Goal: Contribute content: Contribute content

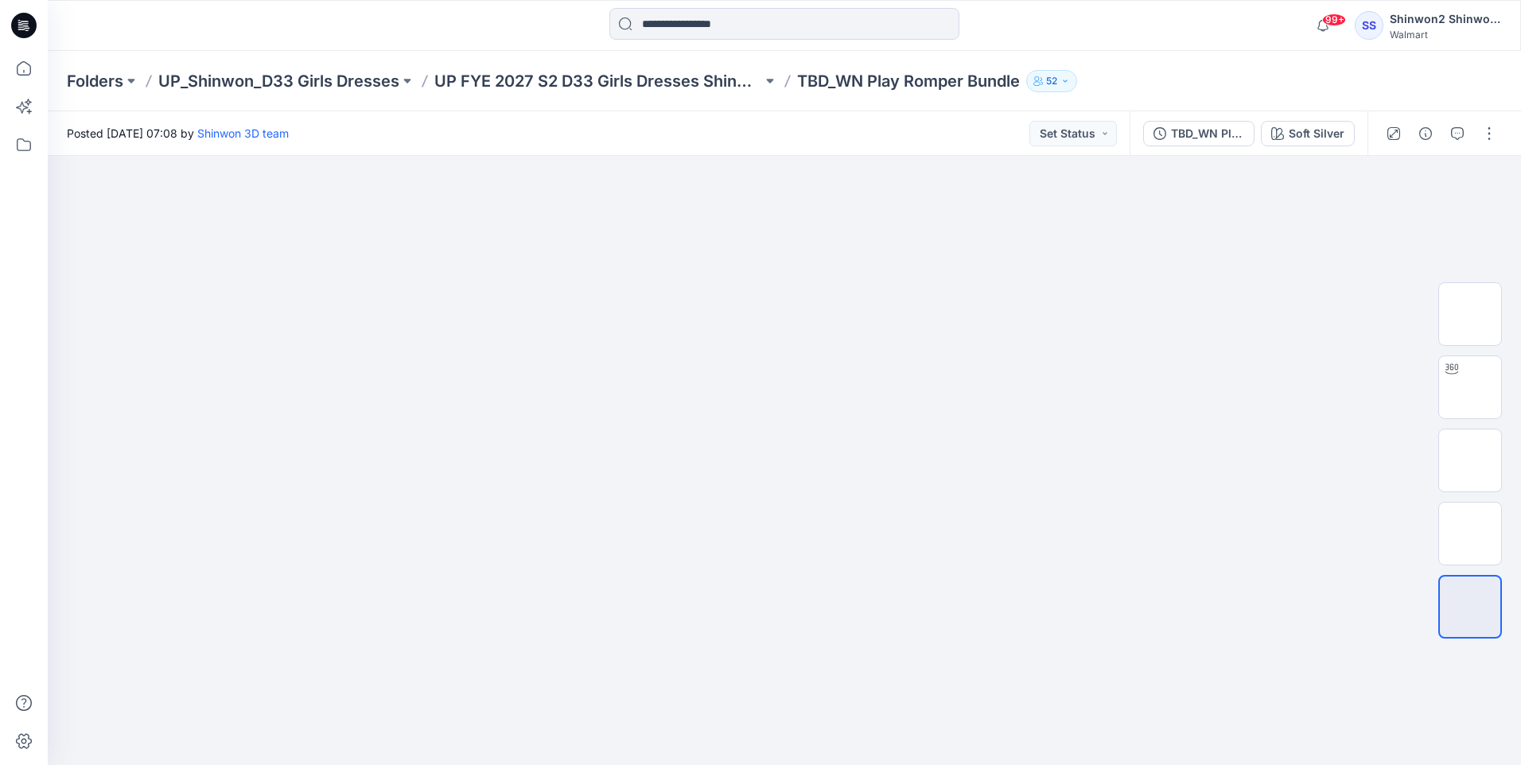
click at [33, 24] on icon at bounding box center [23, 25] width 25 height 25
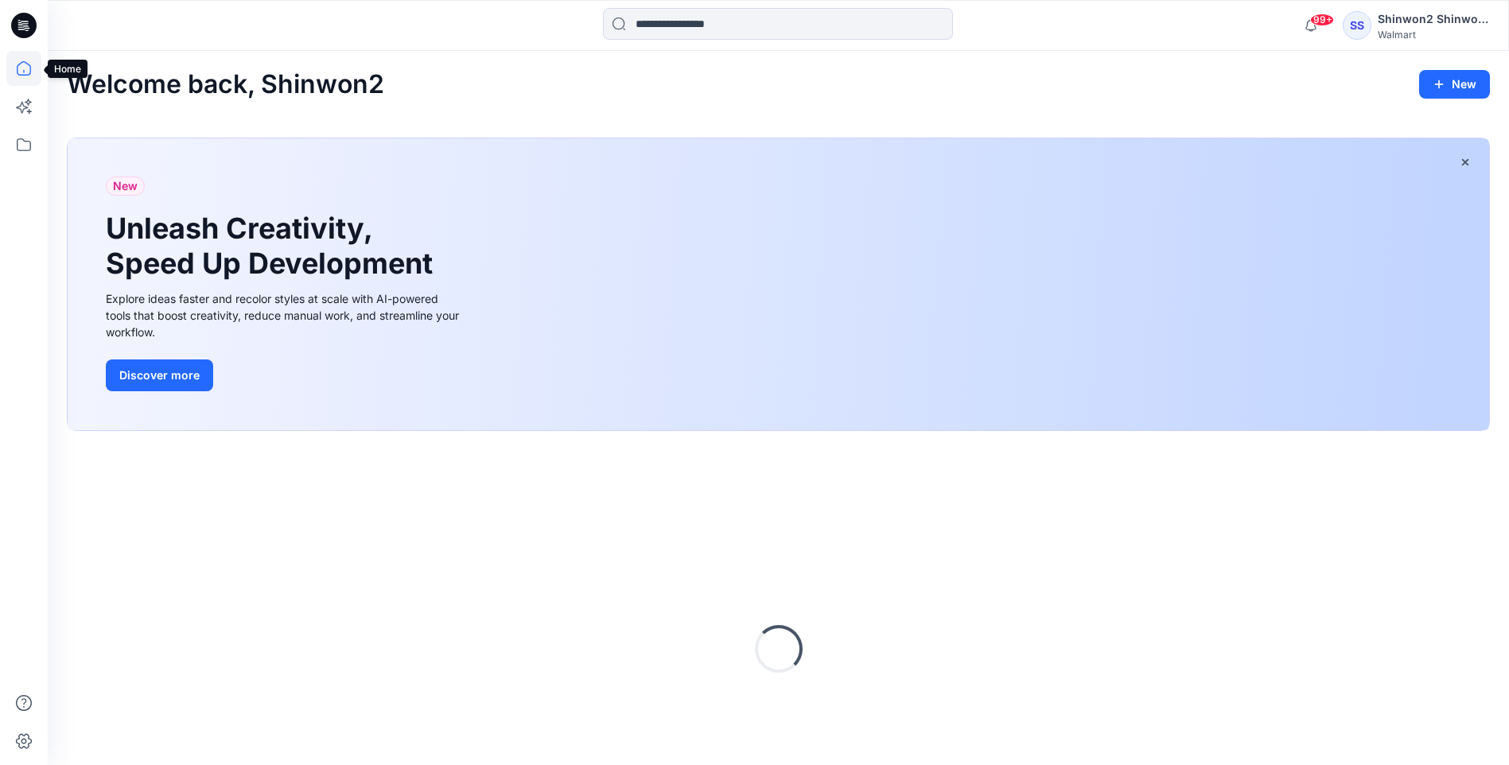
click at [24, 66] on icon at bounding box center [23, 68] width 35 height 35
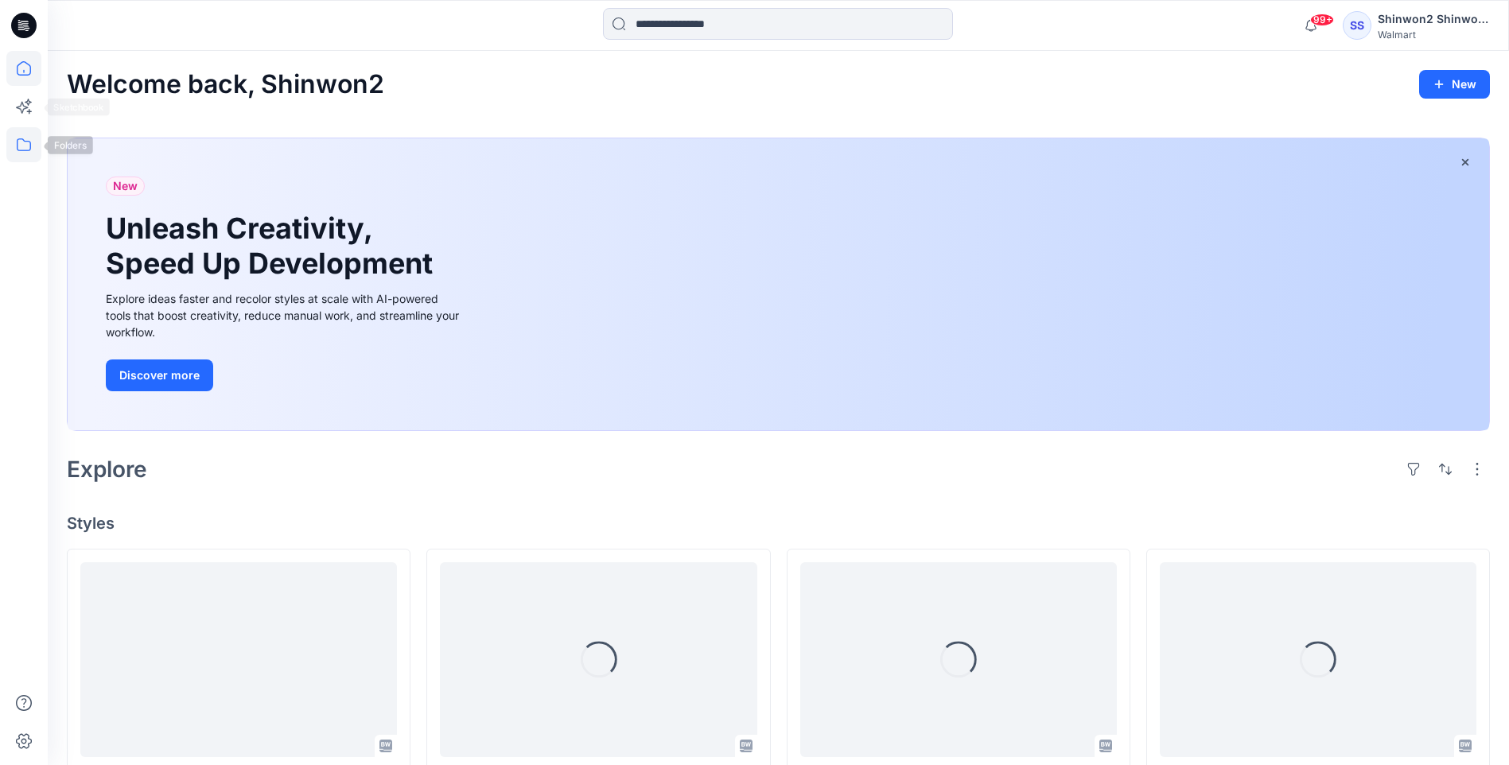
click at [25, 158] on icon at bounding box center [23, 144] width 35 height 35
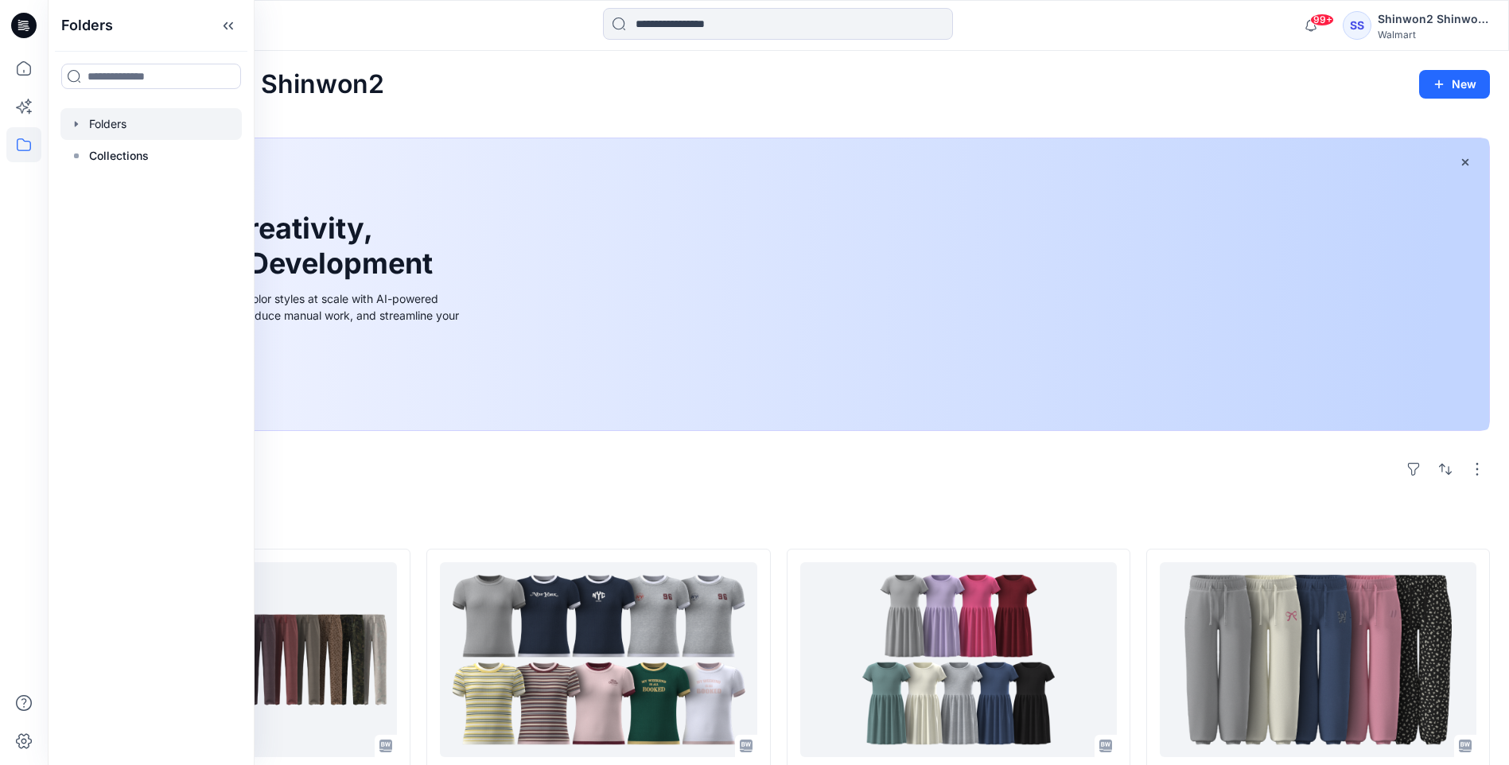
click at [129, 126] on div at bounding box center [150, 124] width 181 height 32
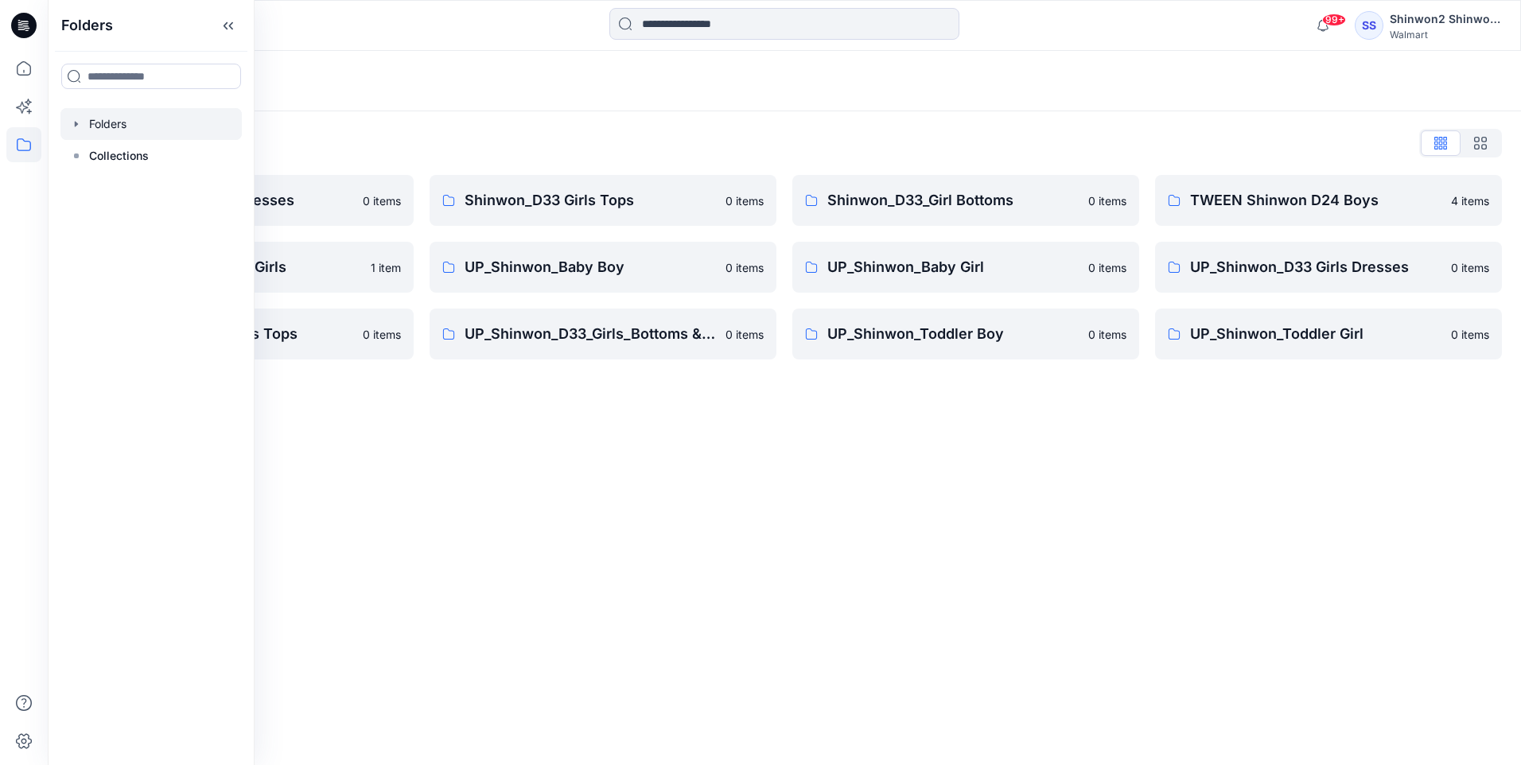
click at [676, 429] on div "Folders Folders List Shinwon_D33 Girls Dresses 0 items TWEEN Shinwon D33 Girls …" at bounding box center [784, 408] width 1473 height 714
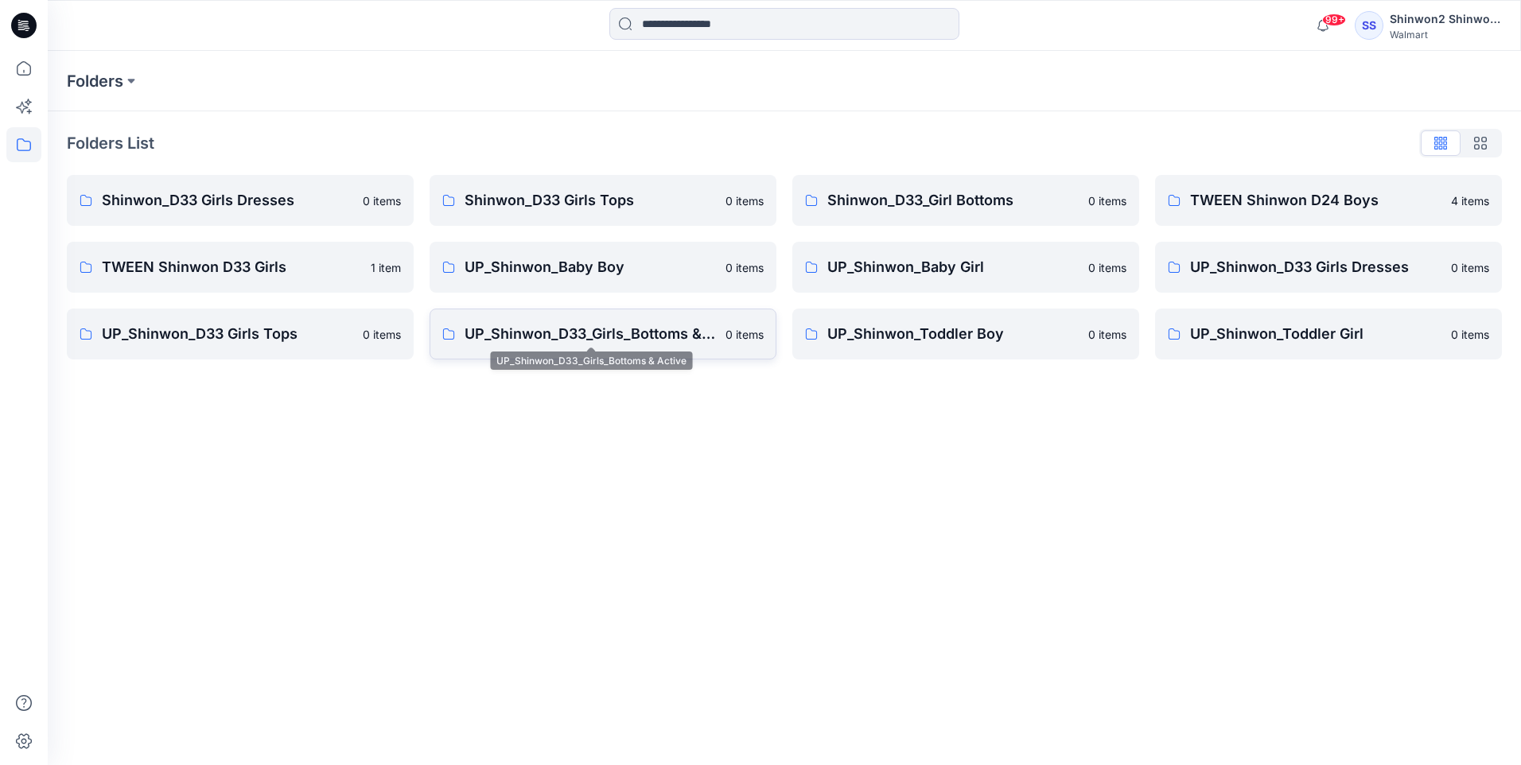
click at [637, 334] on p "UP_Shinwon_D33_Girls_Bottoms & Active" at bounding box center [590, 334] width 251 height 22
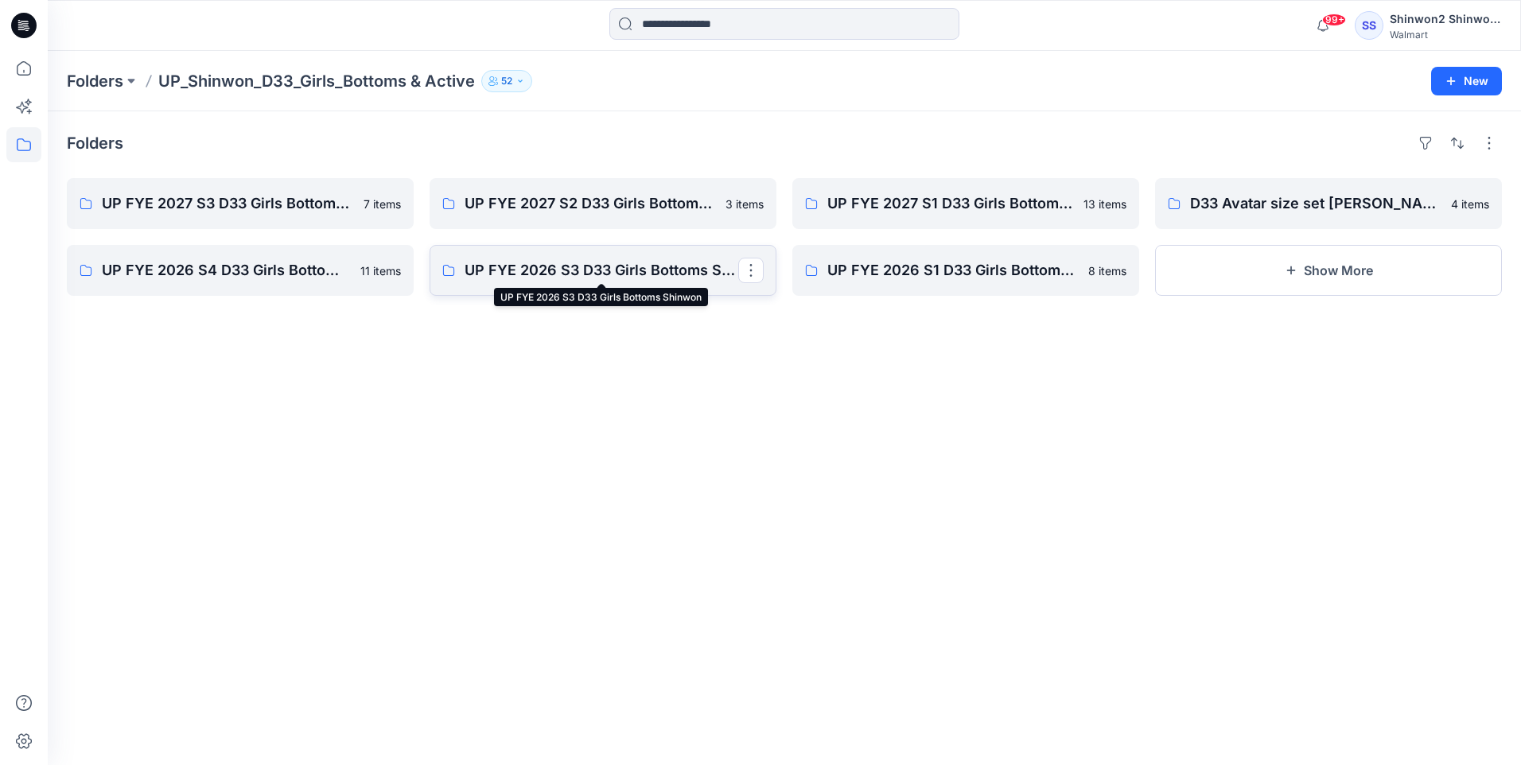
click at [638, 268] on p "UP FYE 2026 S3 D33 Girls Bottoms Shinwon" at bounding box center [602, 270] width 274 height 22
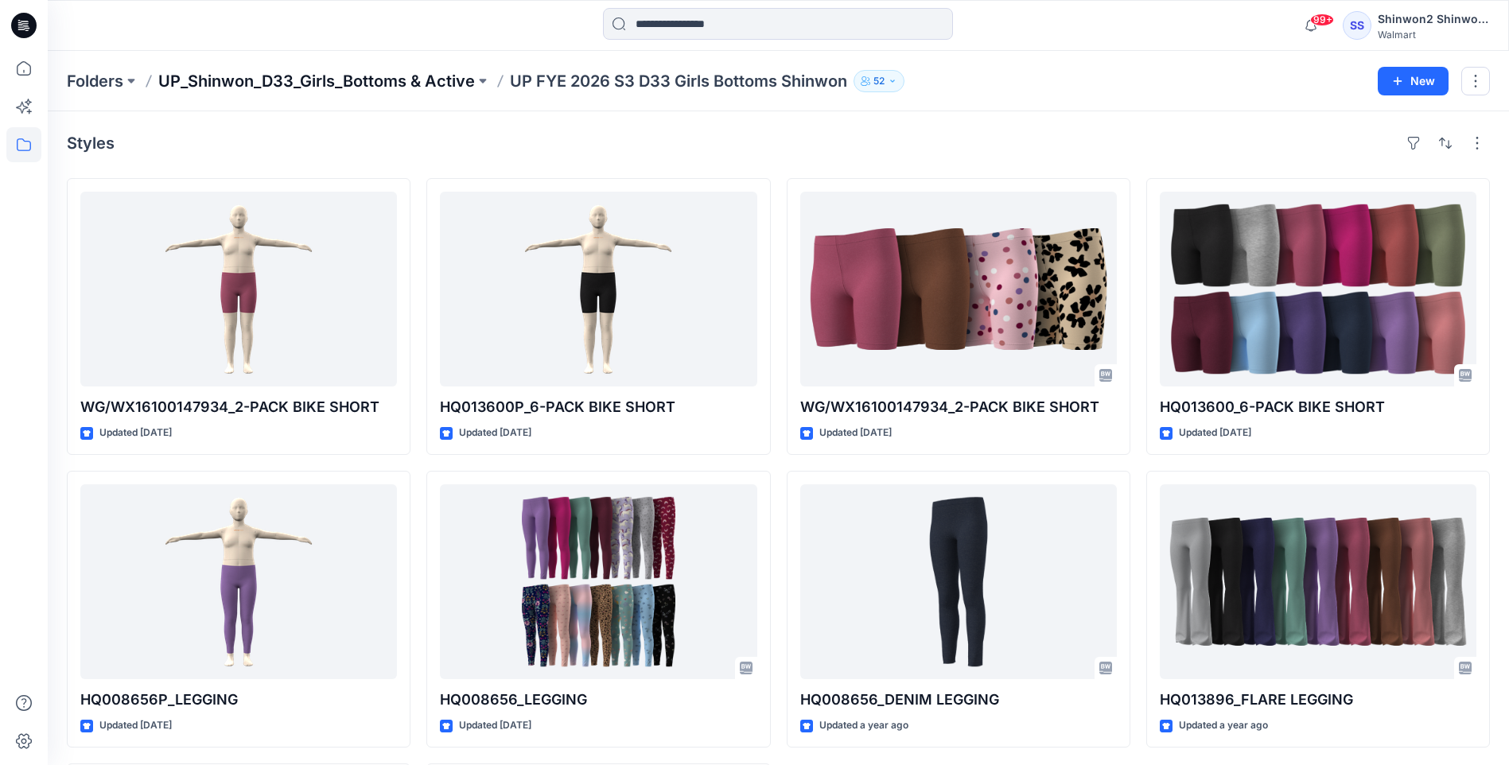
click at [395, 82] on p "UP_Shinwon_D33_Girls_Bottoms & Active" at bounding box center [316, 81] width 317 height 22
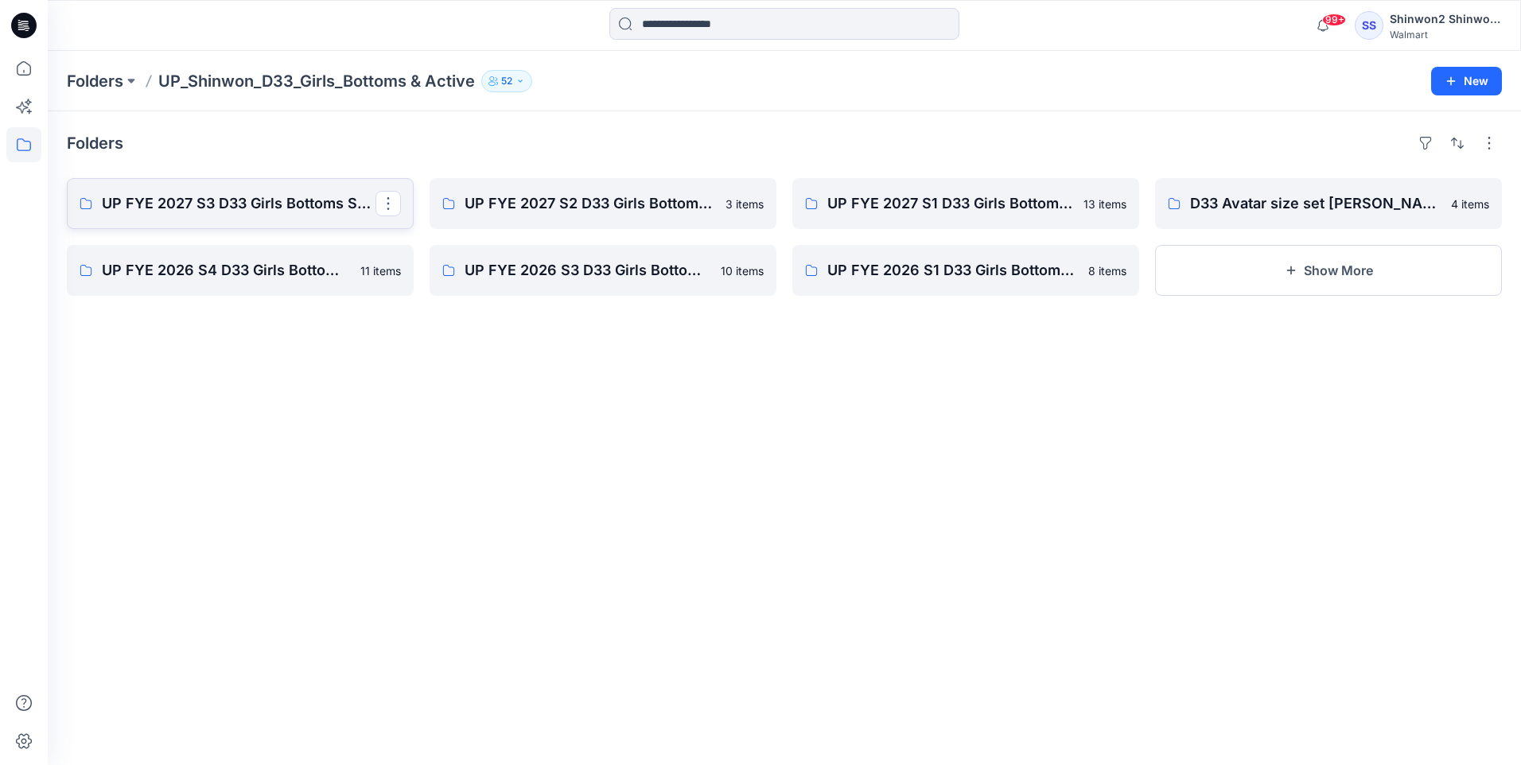
click at [320, 208] on p "UP FYE 2027 S3 D33 Girls Bottoms Shinwon" at bounding box center [239, 204] width 274 height 22
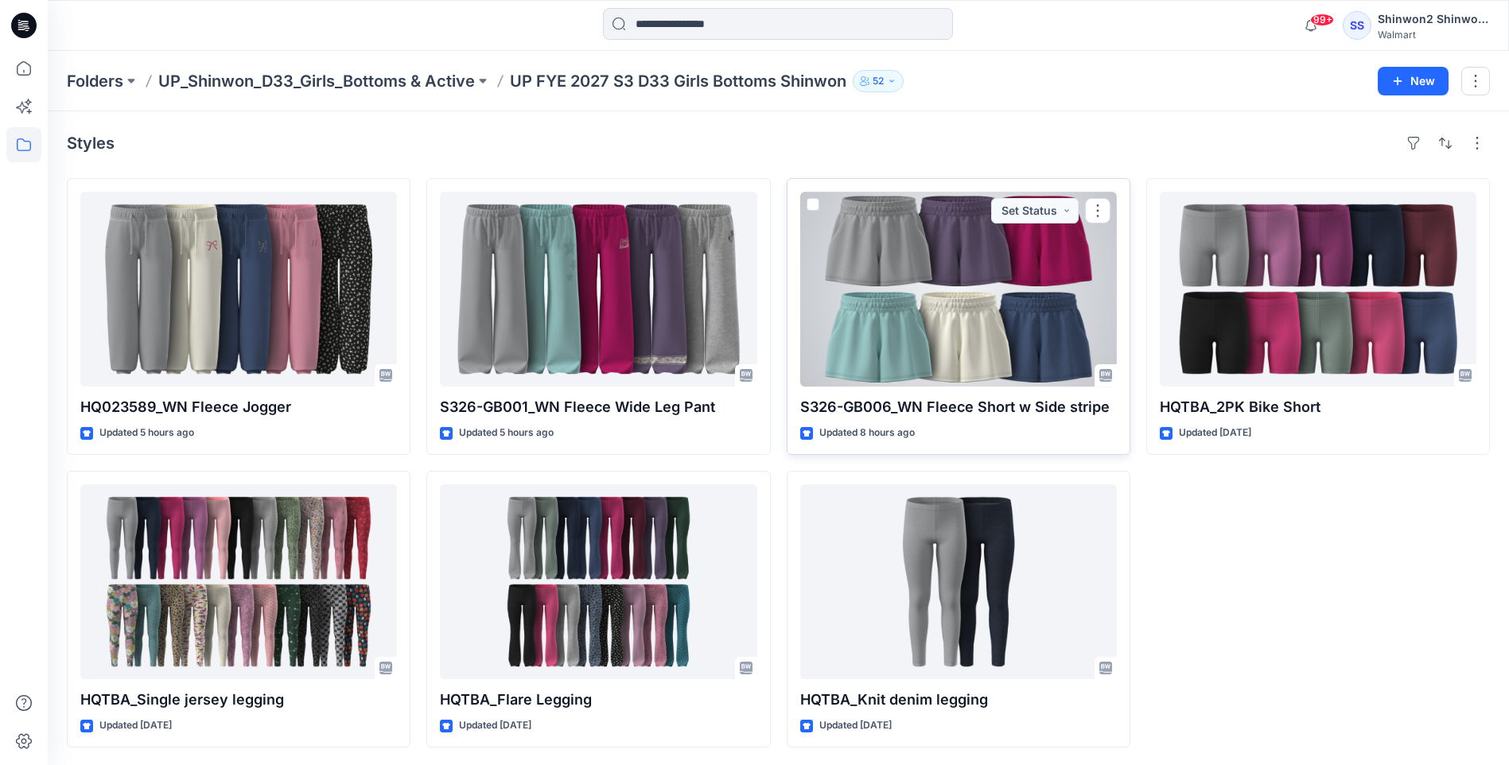
click at [971, 410] on p "S326-GB006_WN Fleece Short w Side stripe" at bounding box center [958, 407] width 317 height 22
click at [1014, 338] on div at bounding box center [958, 289] width 317 height 195
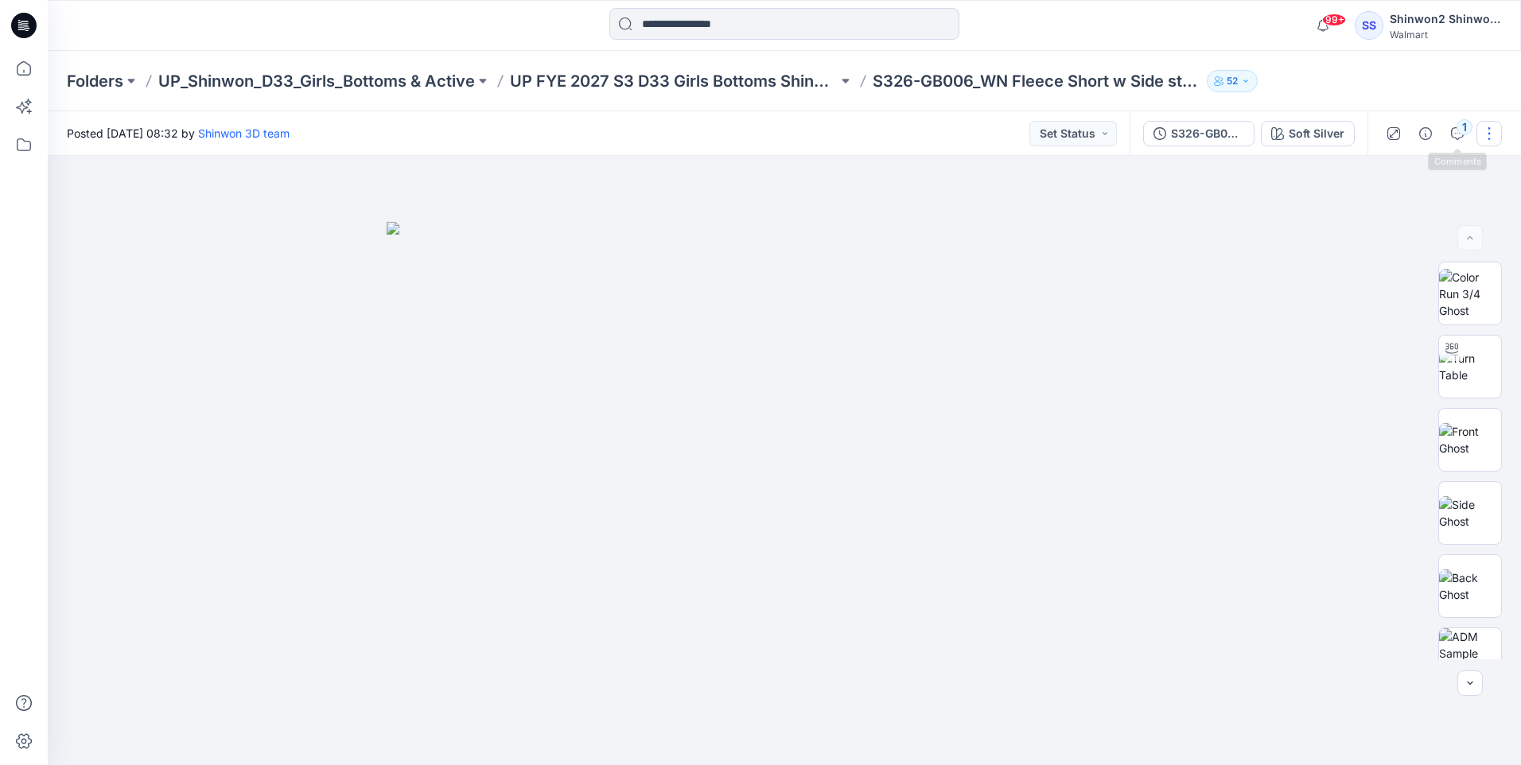
click at [1485, 130] on button "button" at bounding box center [1488, 133] width 25 height 25
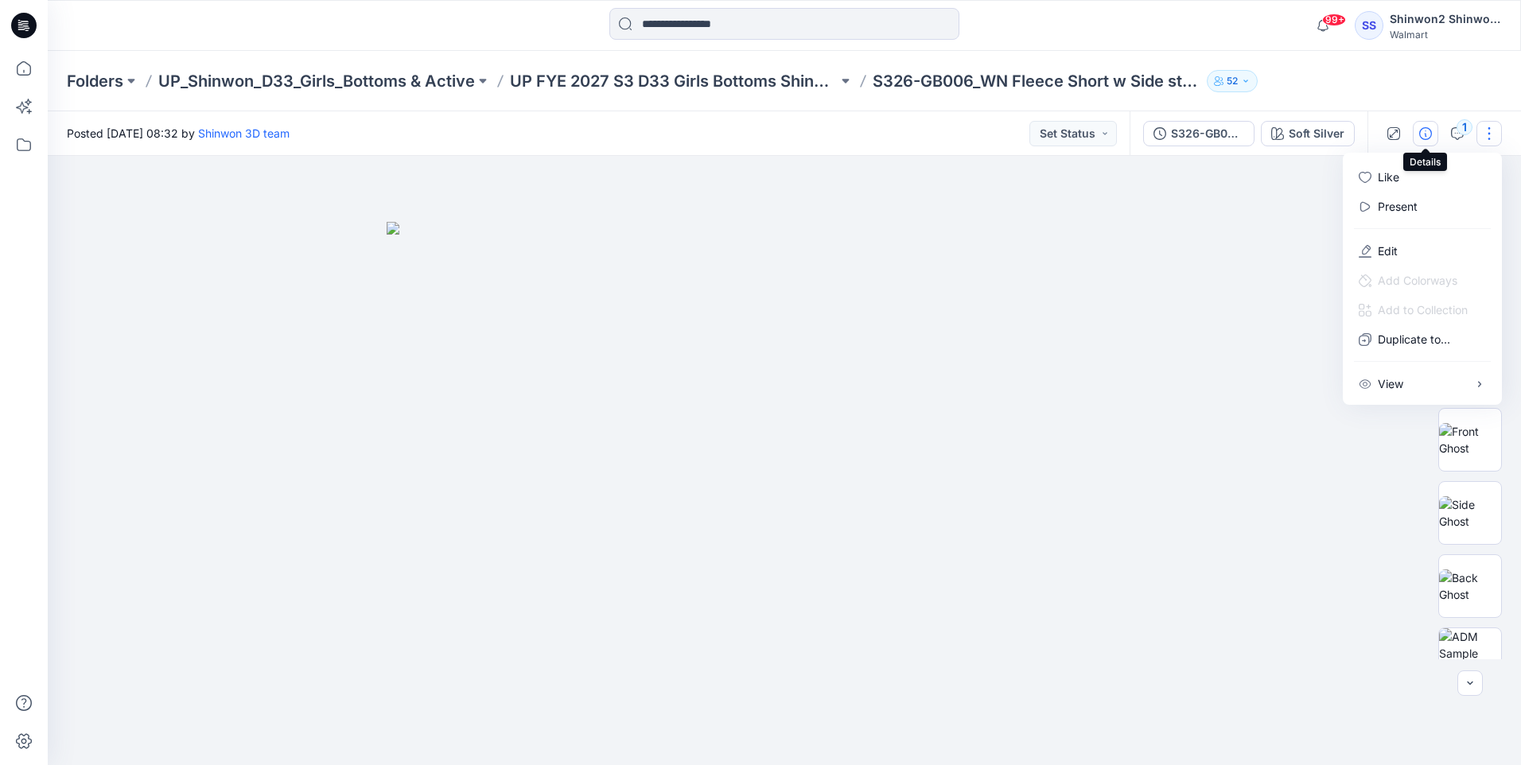
click at [1426, 134] on icon "button" at bounding box center [1425, 133] width 13 height 13
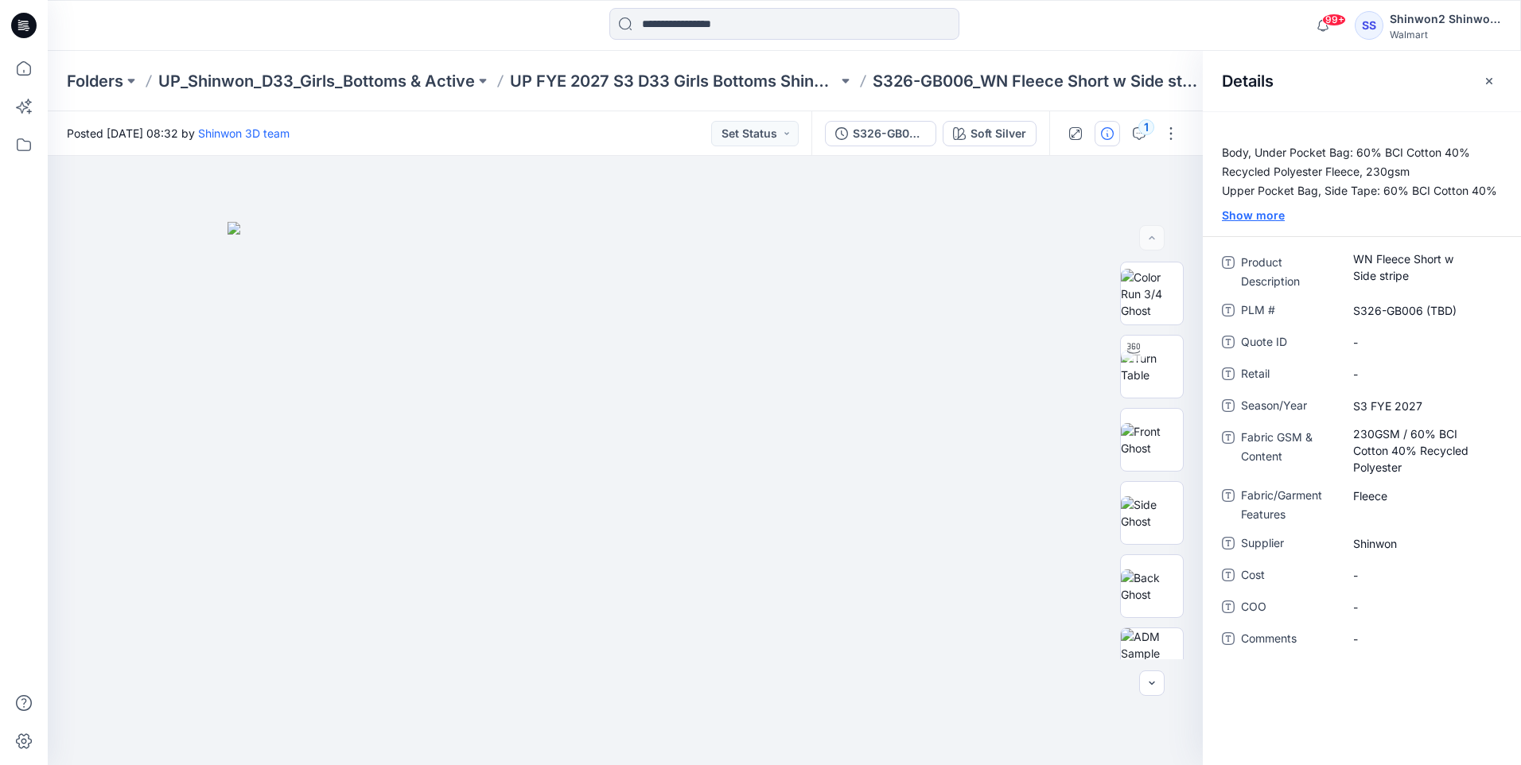
click at [1260, 216] on div "Show more" at bounding box center [1362, 215] width 318 height 17
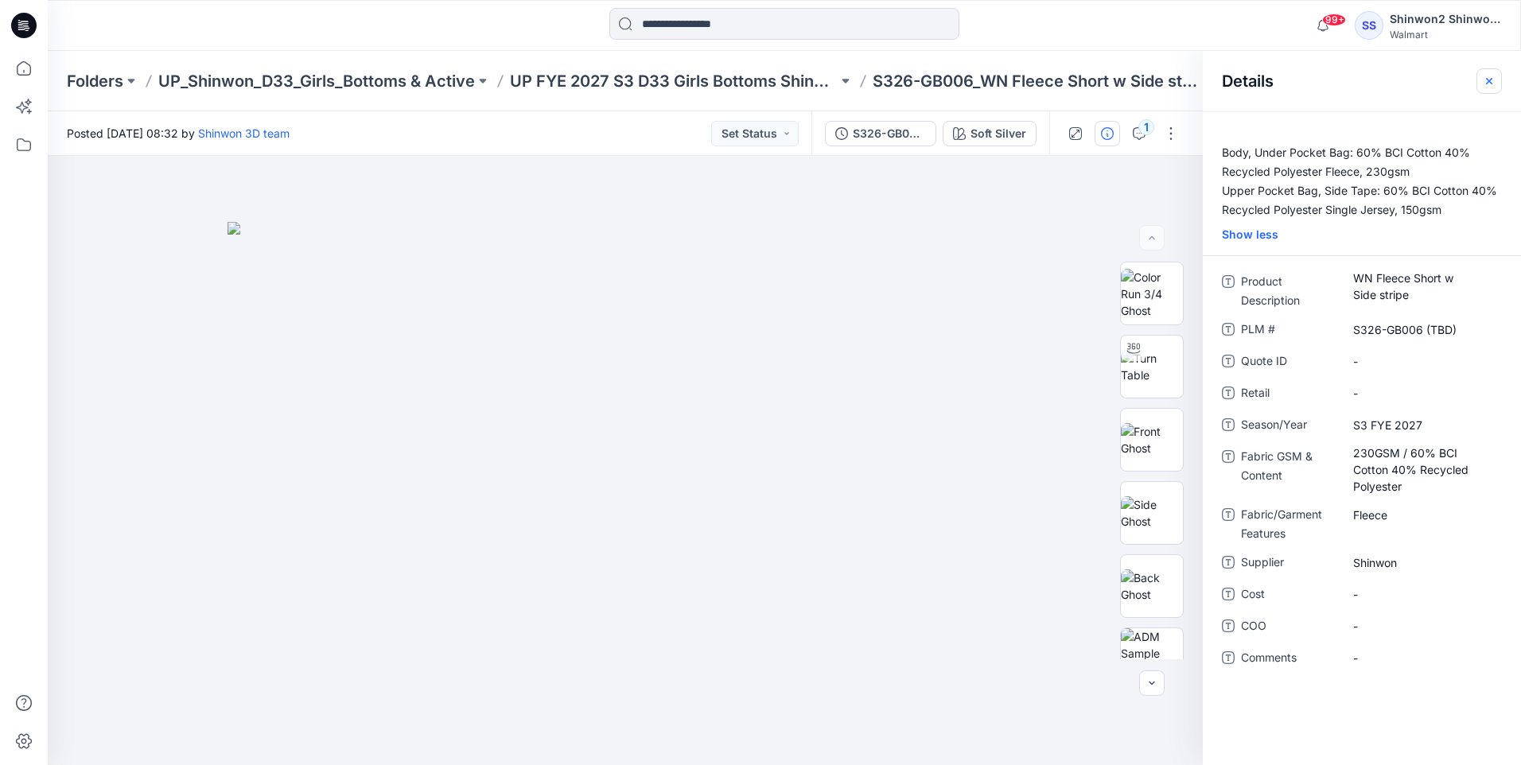
click at [1488, 83] on icon "button" at bounding box center [1489, 80] width 6 height 6
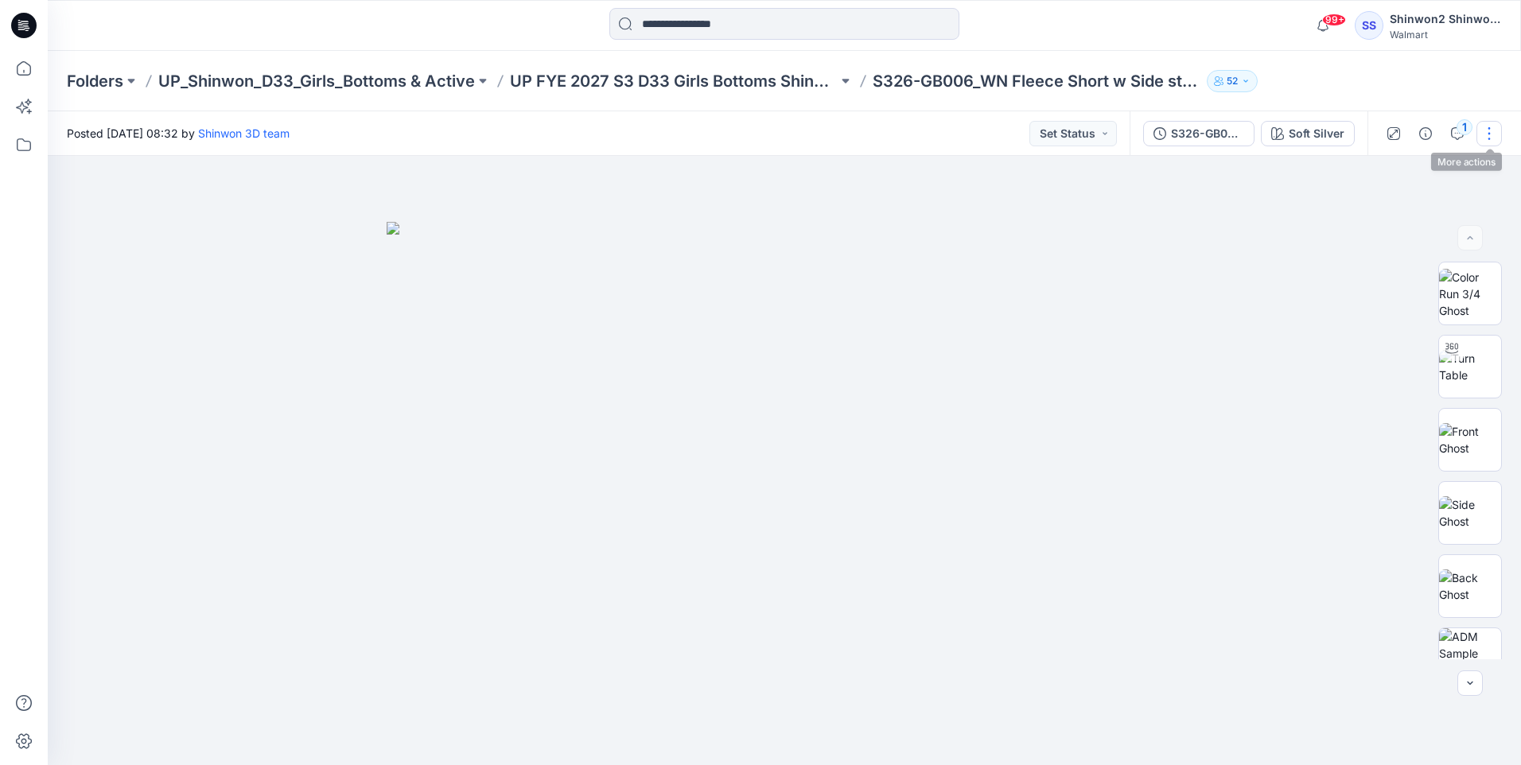
click at [1494, 136] on button "button" at bounding box center [1488, 133] width 25 height 25
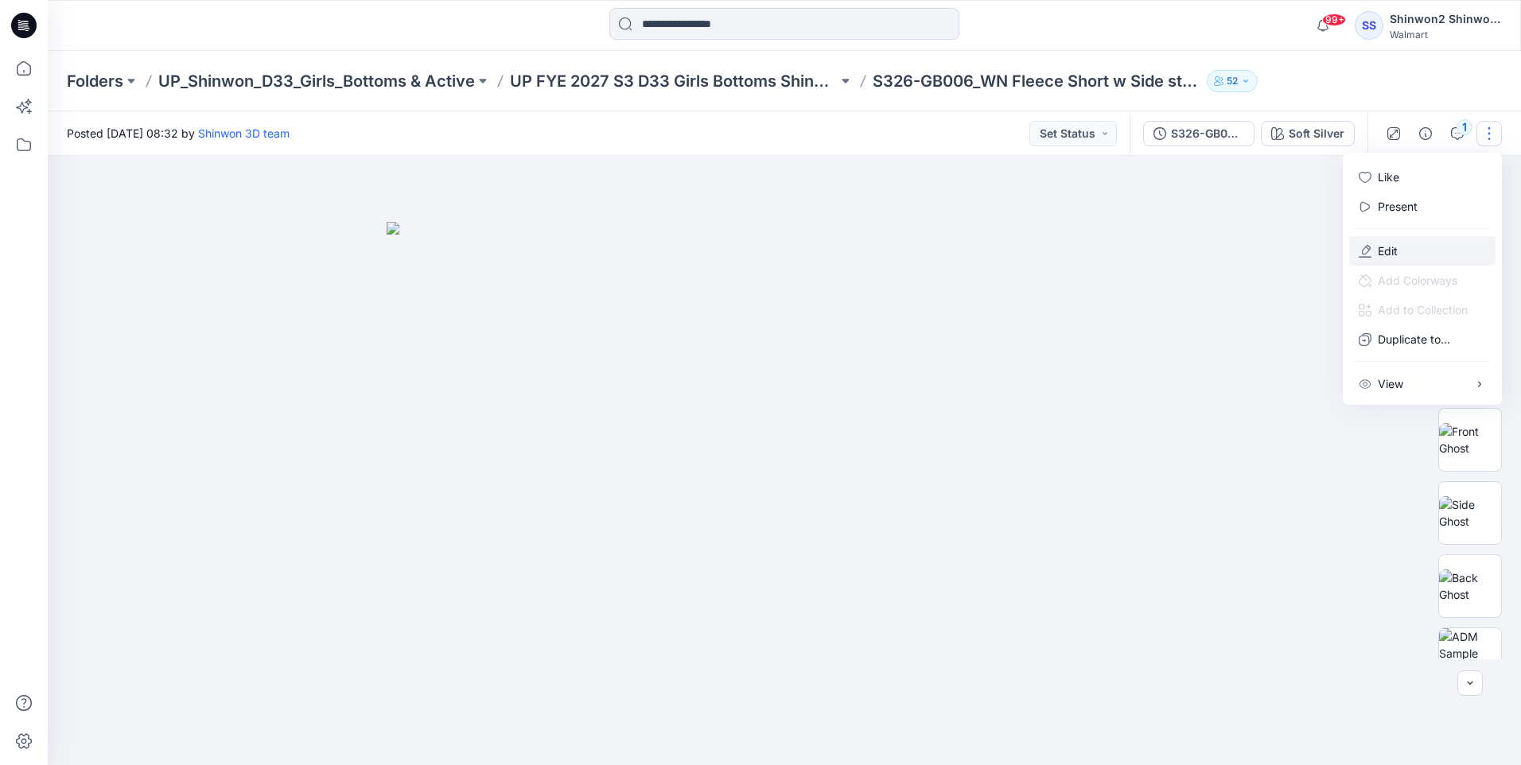
click at [1421, 253] on button "Edit" at bounding box center [1422, 250] width 146 height 29
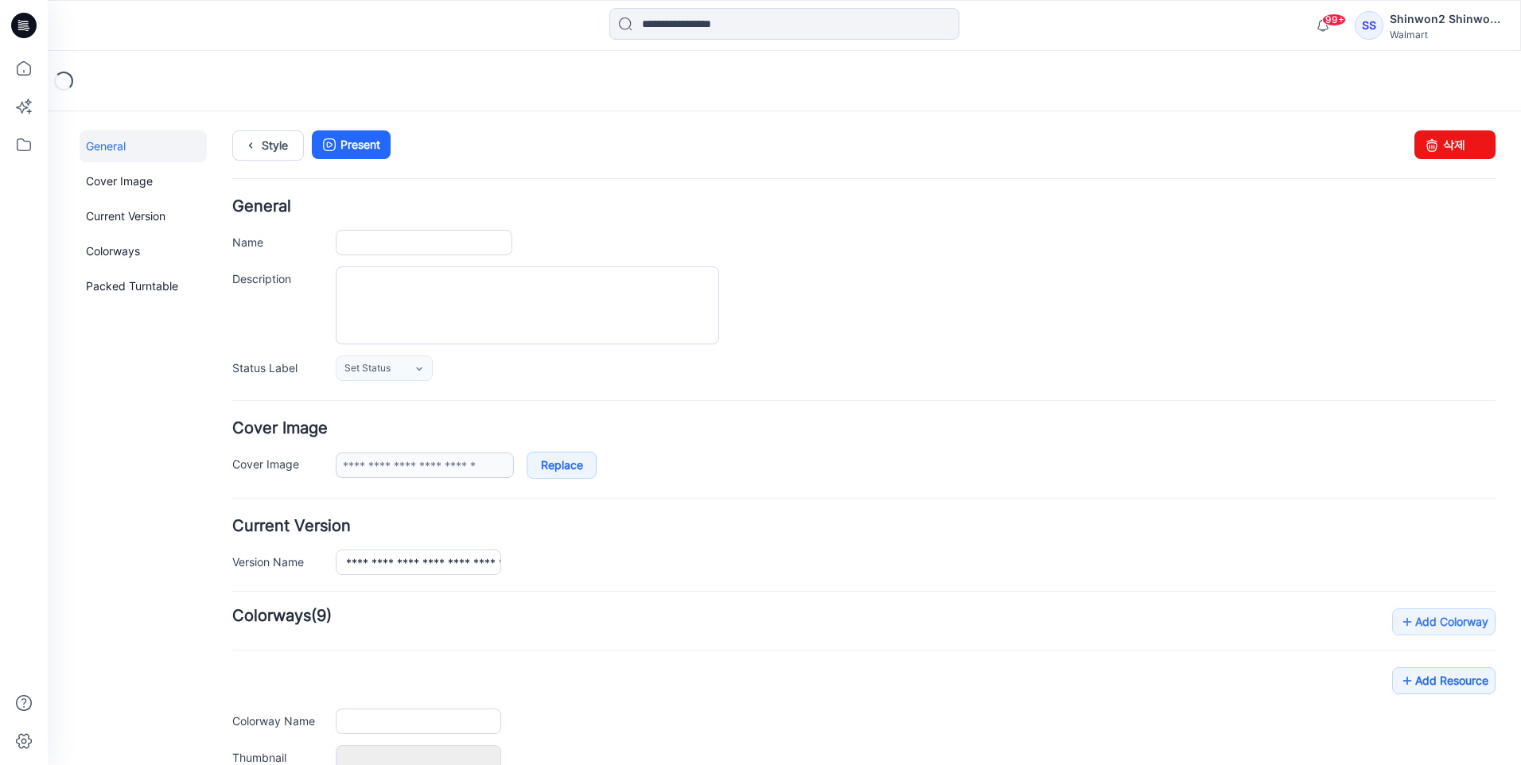
type input "**********"
type textarea "**********"
type input "**********"
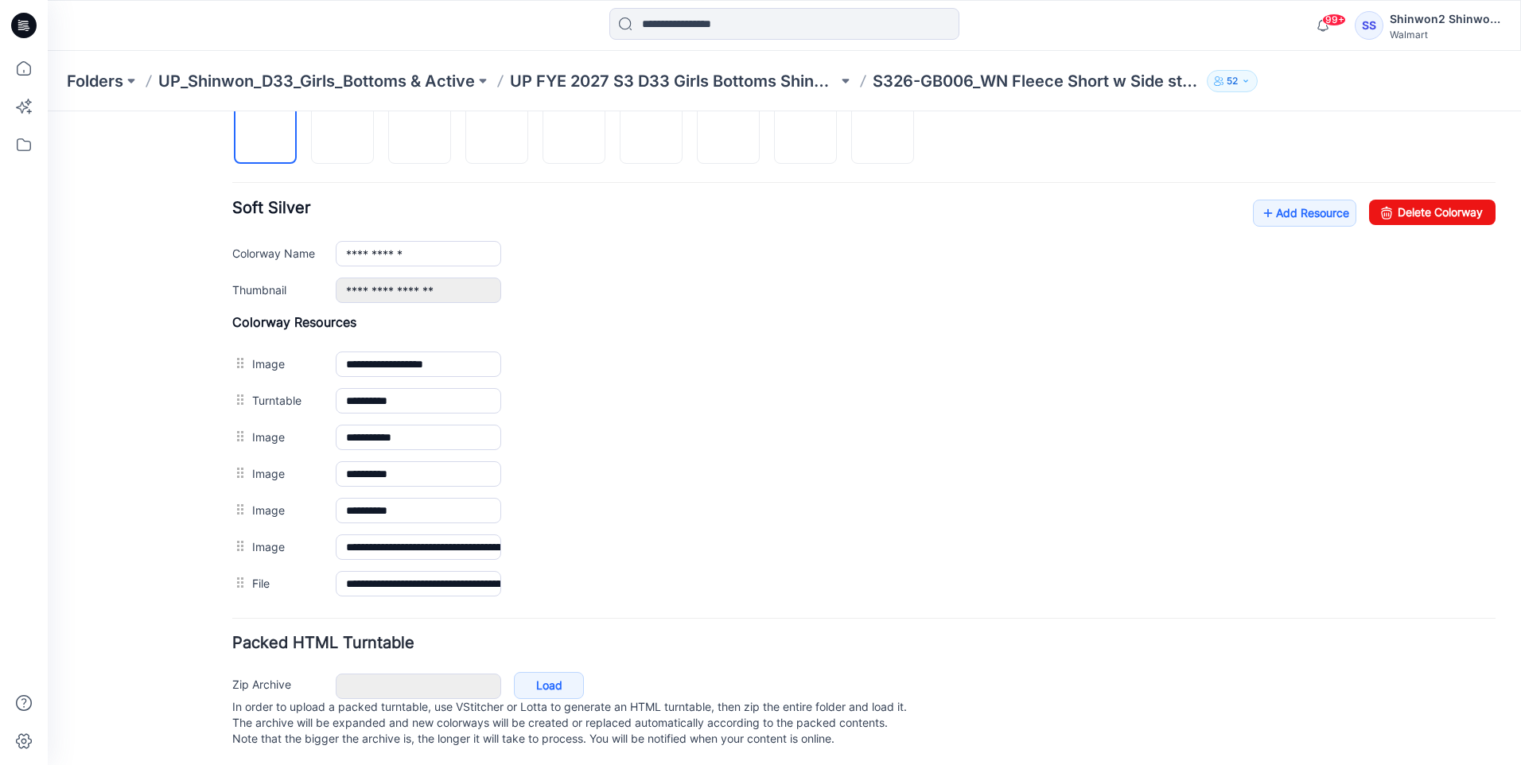
scroll to position [568, 0]
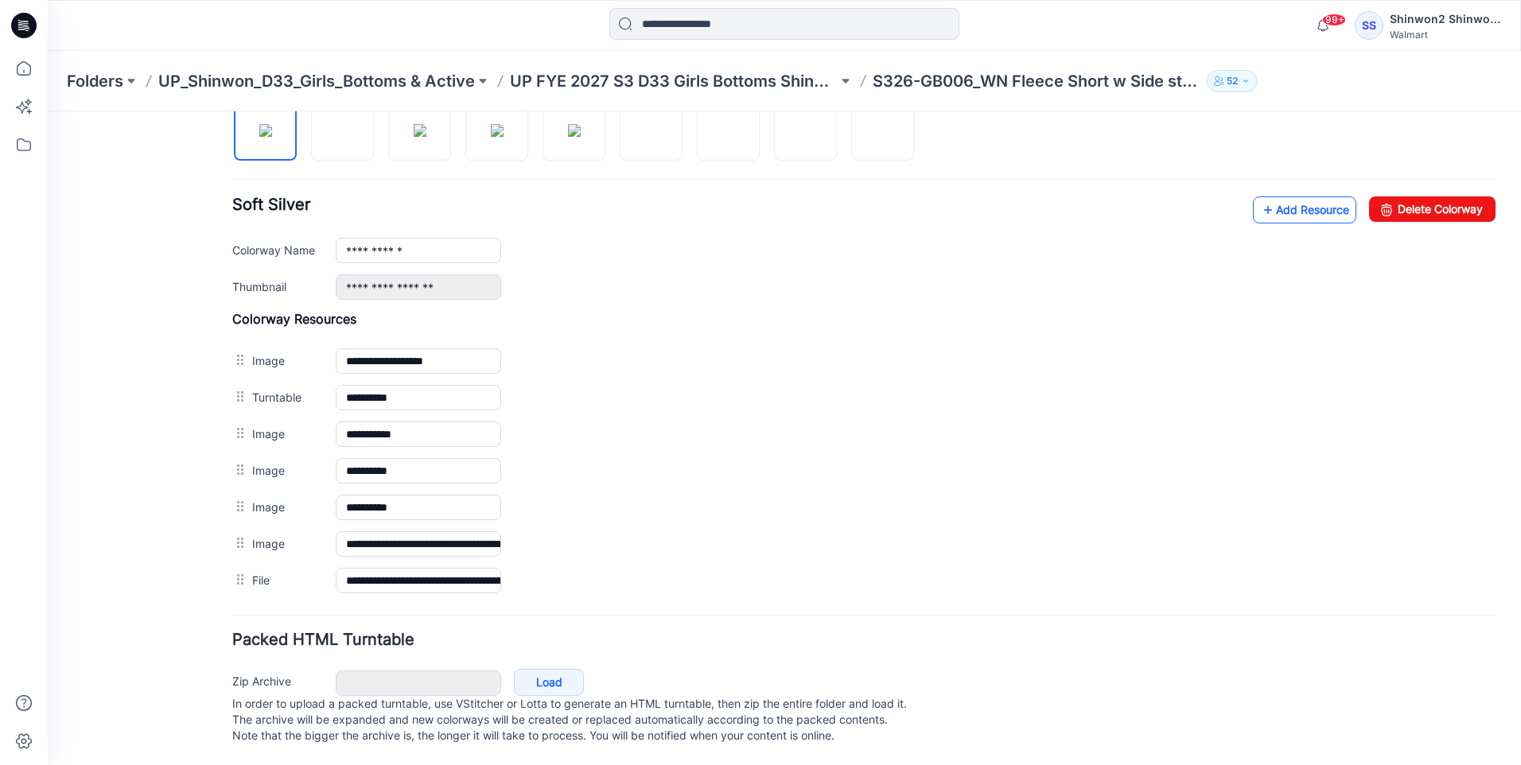
click at [1312, 196] on link "Add Resource" at bounding box center [1304, 209] width 103 height 27
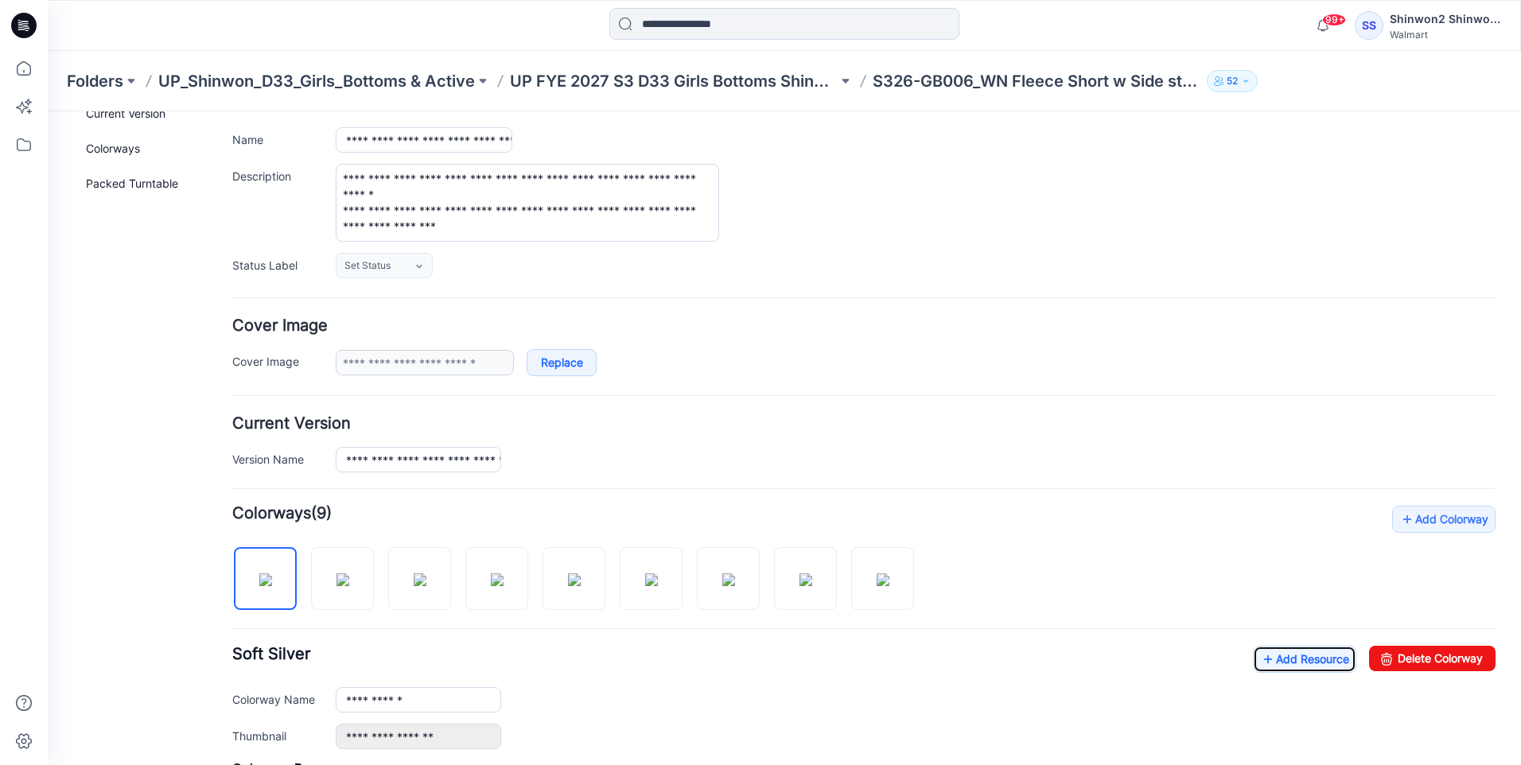
scroll to position [0, 0]
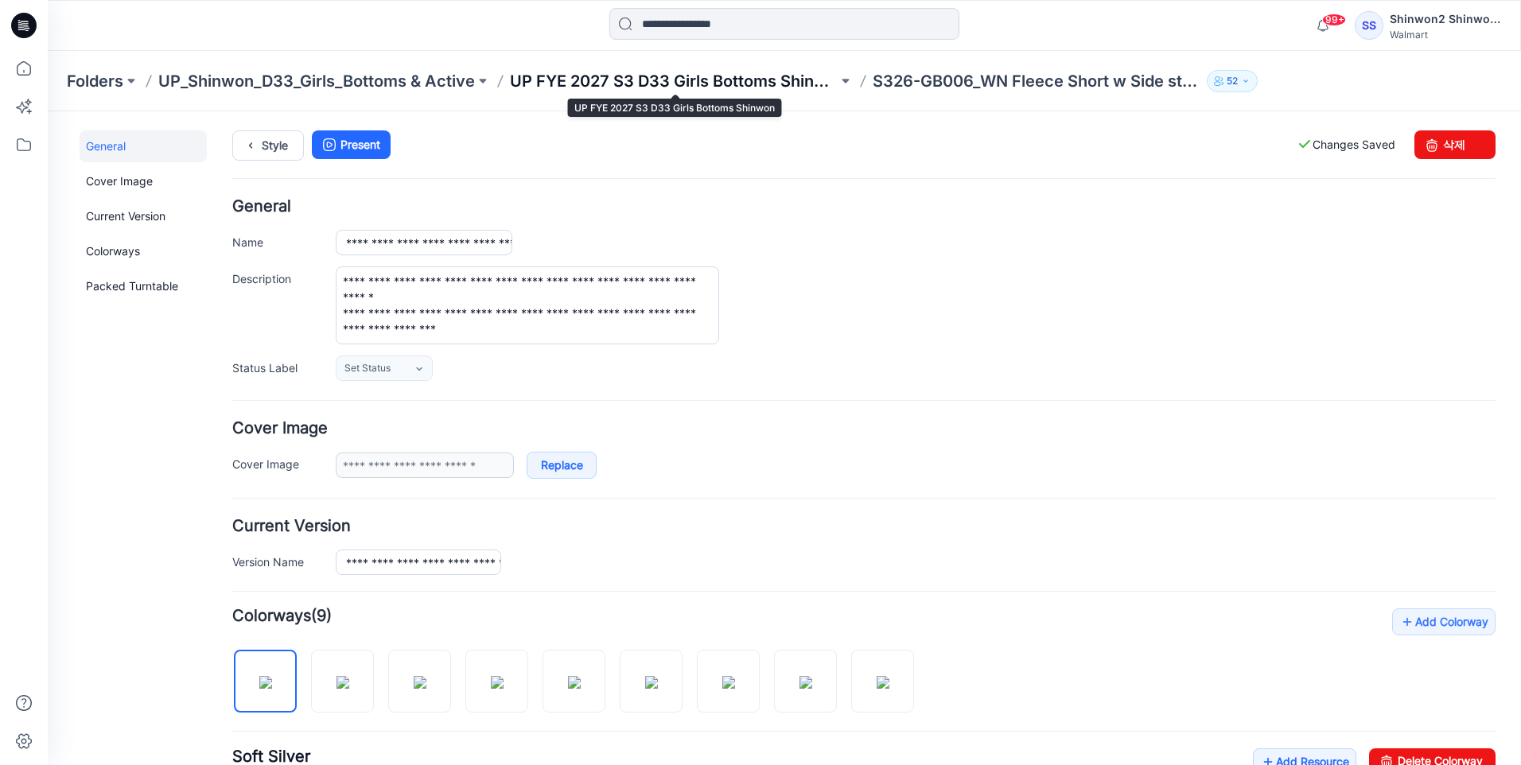
click at [772, 81] on p "UP FYE 2027 S3 D33 Girls Bottoms Shinwon" at bounding box center [674, 81] width 328 height 22
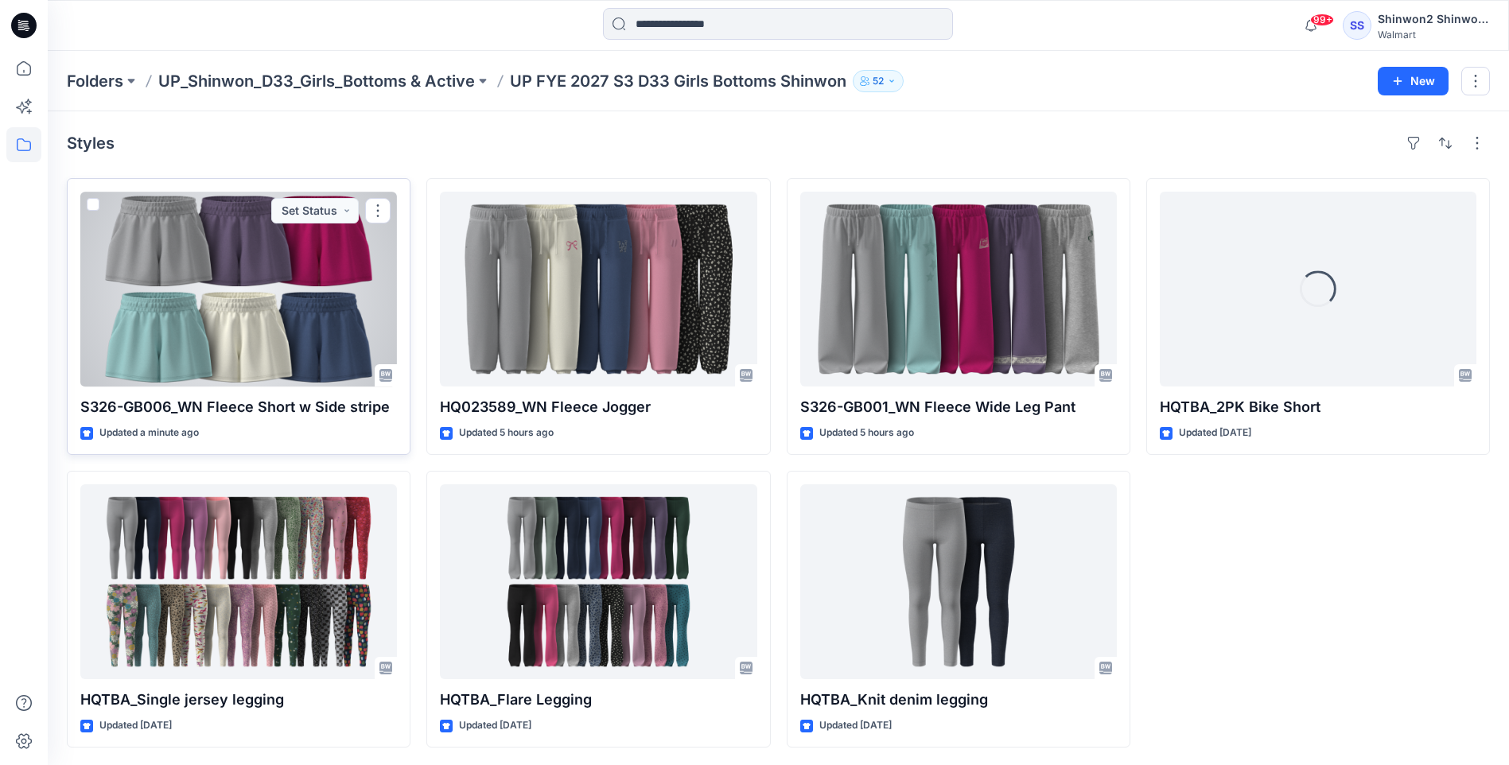
click at [325, 389] on div "S326-GB006_WN Fleece Short w Side stripe Updated a minute ago Set Status" at bounding box center [239, 316] width 344 height 277
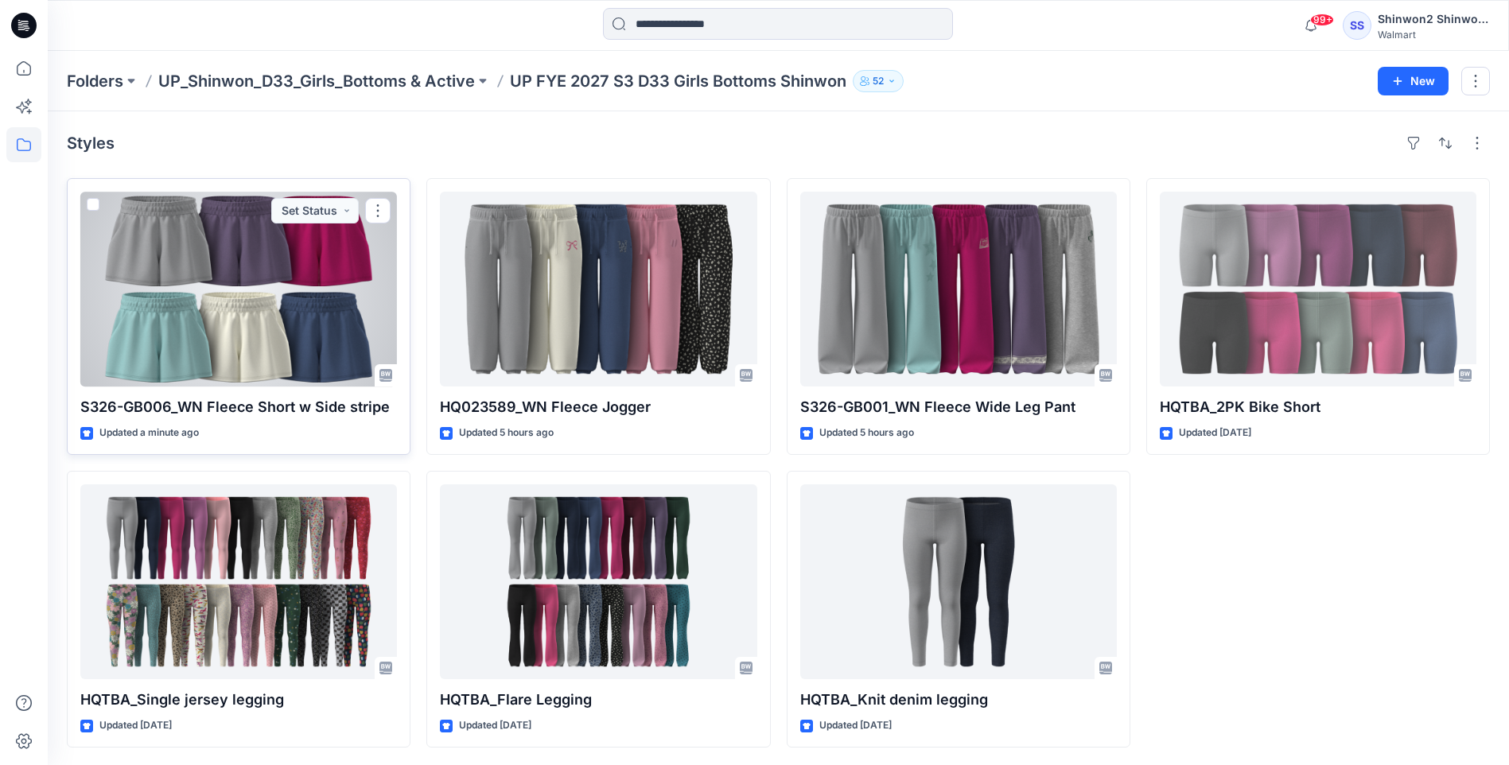
click at [306, 402] on p "S326-GB006_WN Fleece Short w Side stripe" at bounding box center [238, 407] width 317 height 22
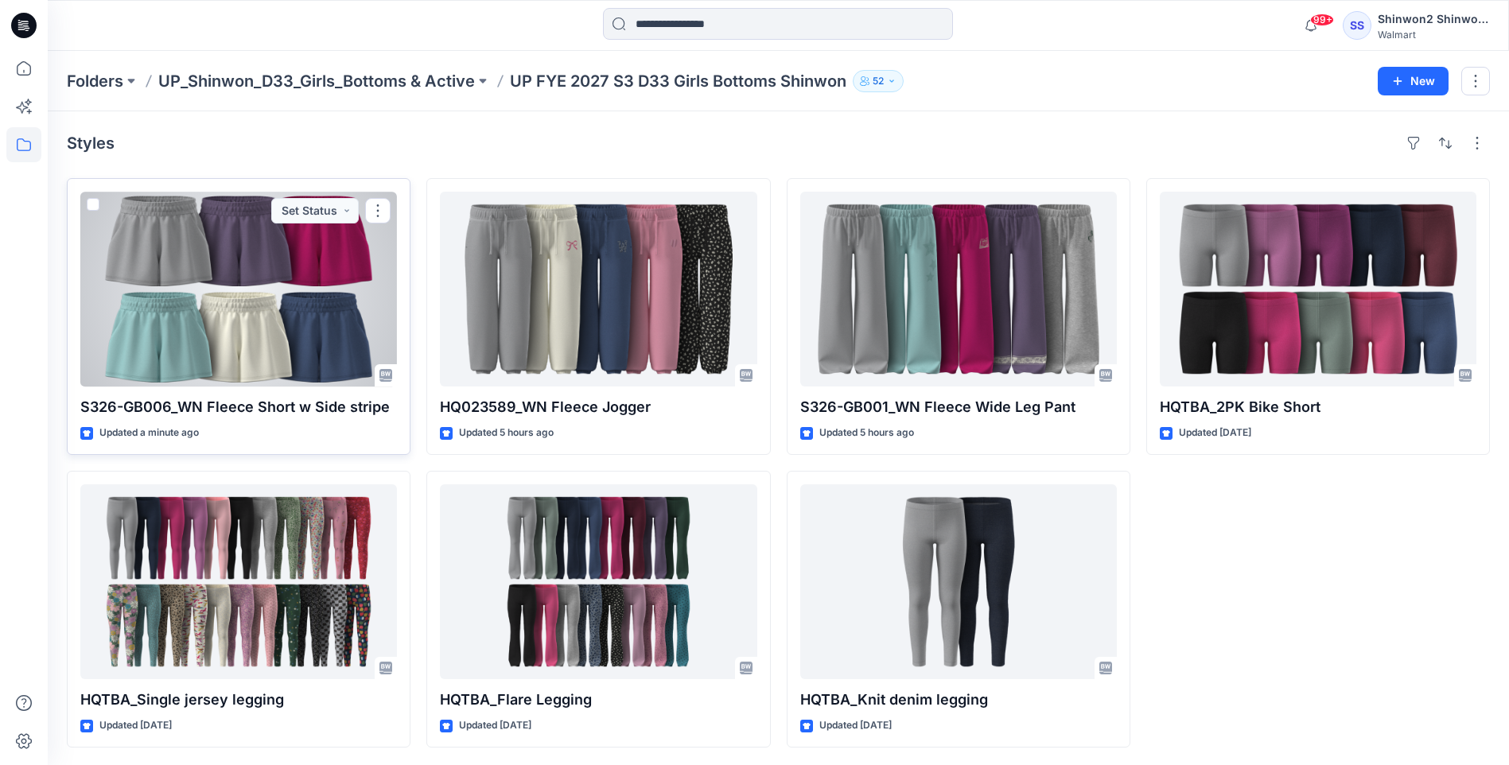
click at [336, 338] on div at bounding box center [238, 289] width 317 height 195
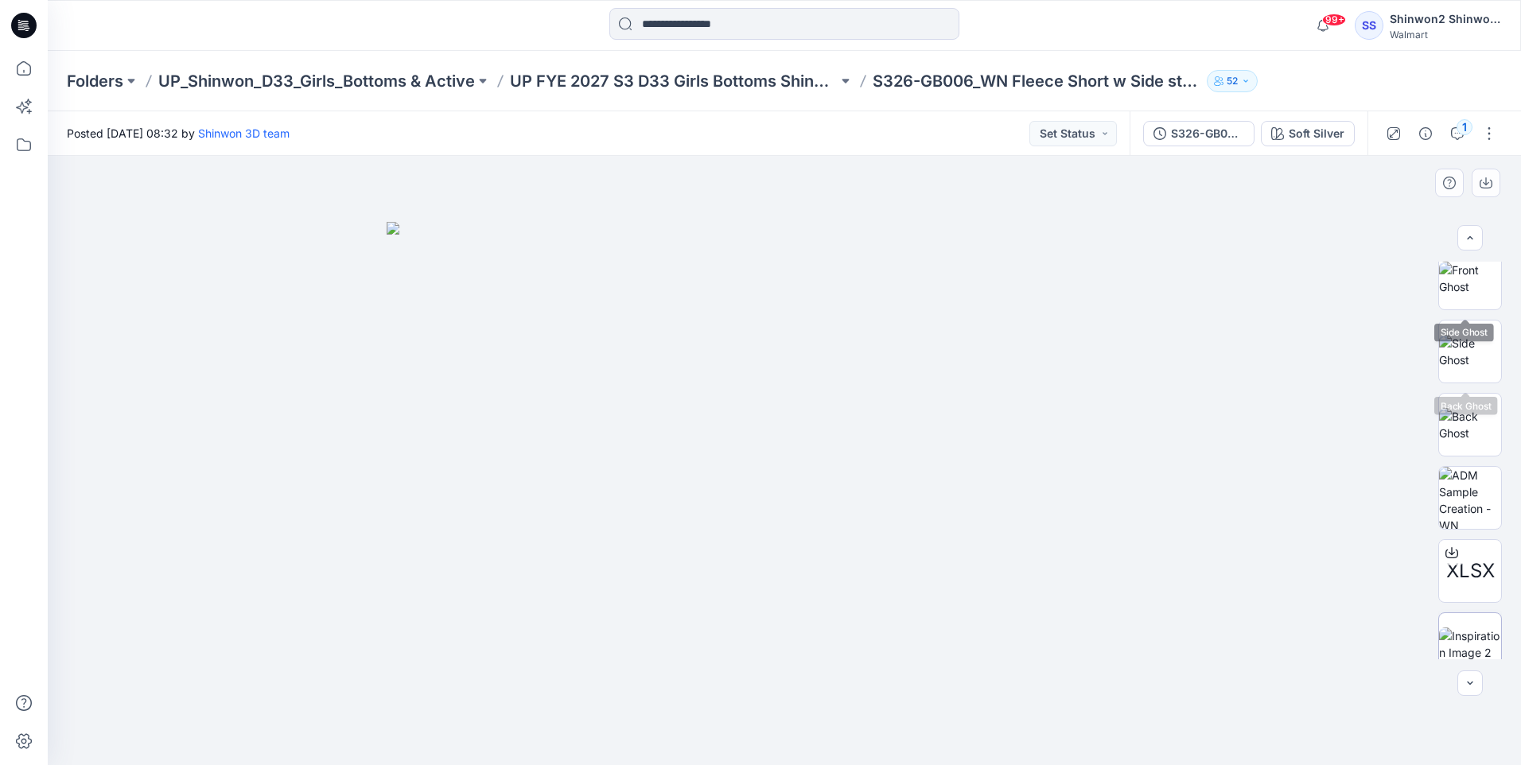
scroll to position [251, 0]
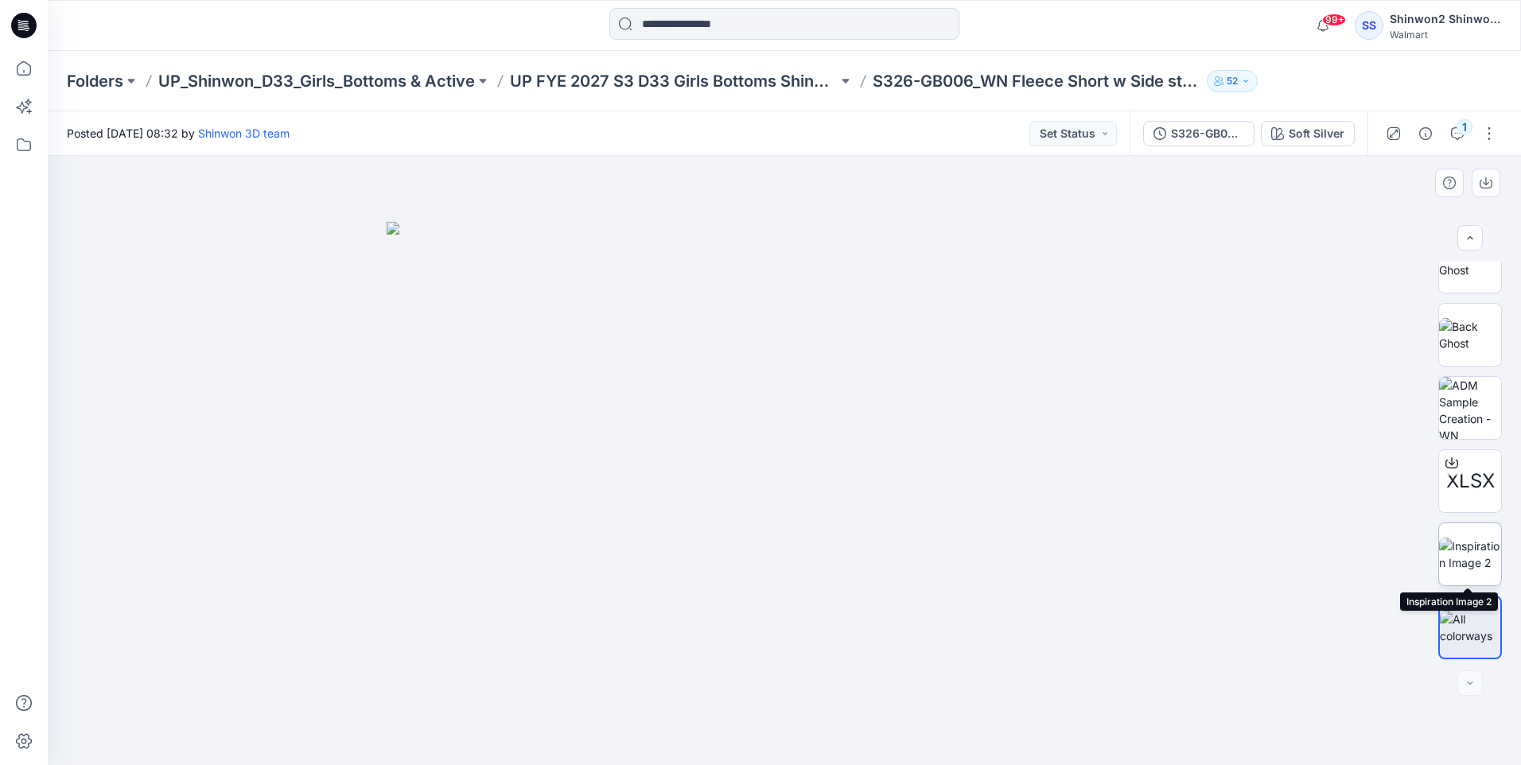
click at [1460, 546] on img at bounding box center [1470, 554] width 62 height 33
